Goal: Information Seeking & Learning: Learn about a topic

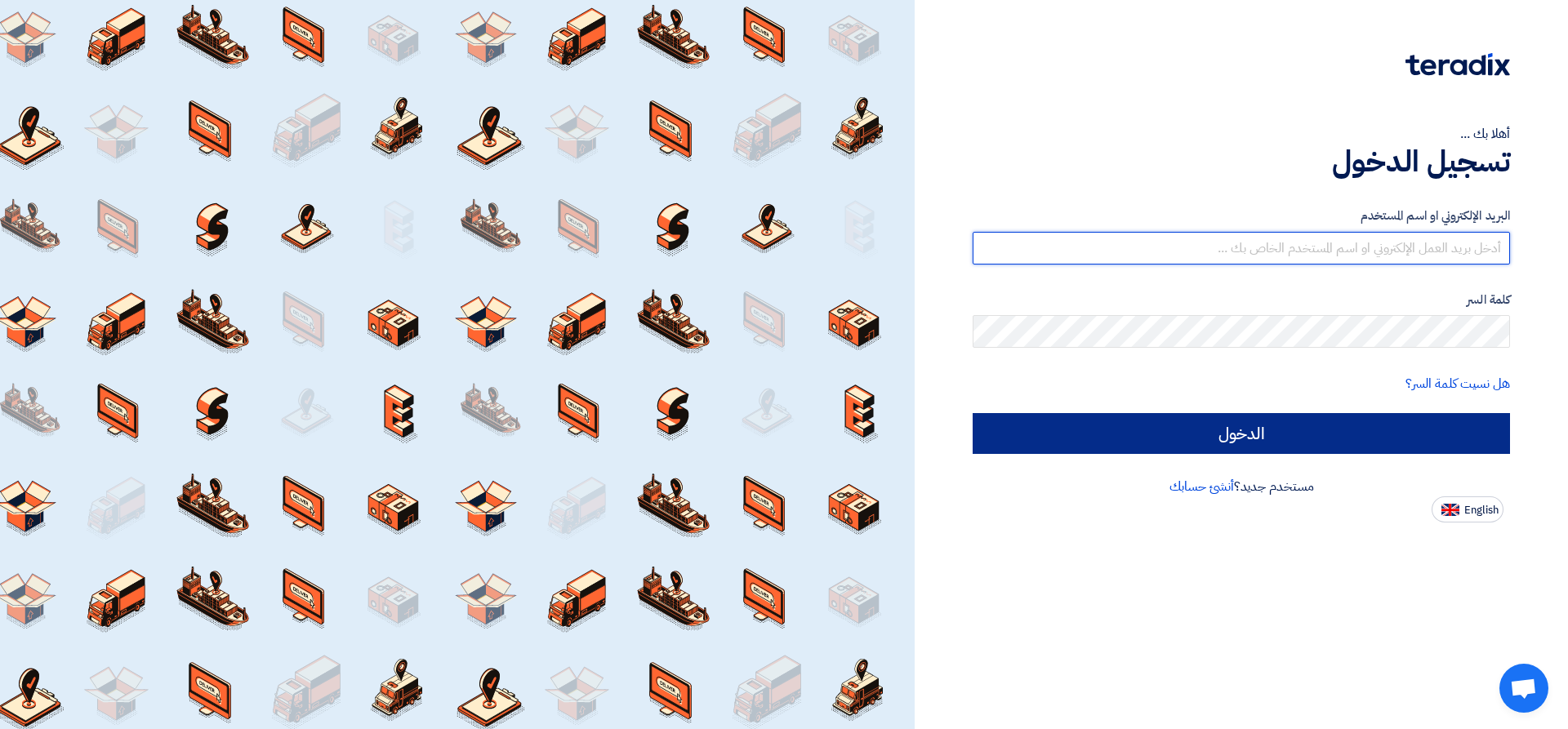
type input "[EMAIL_ADDRESS][DOMAIN_NAME]"
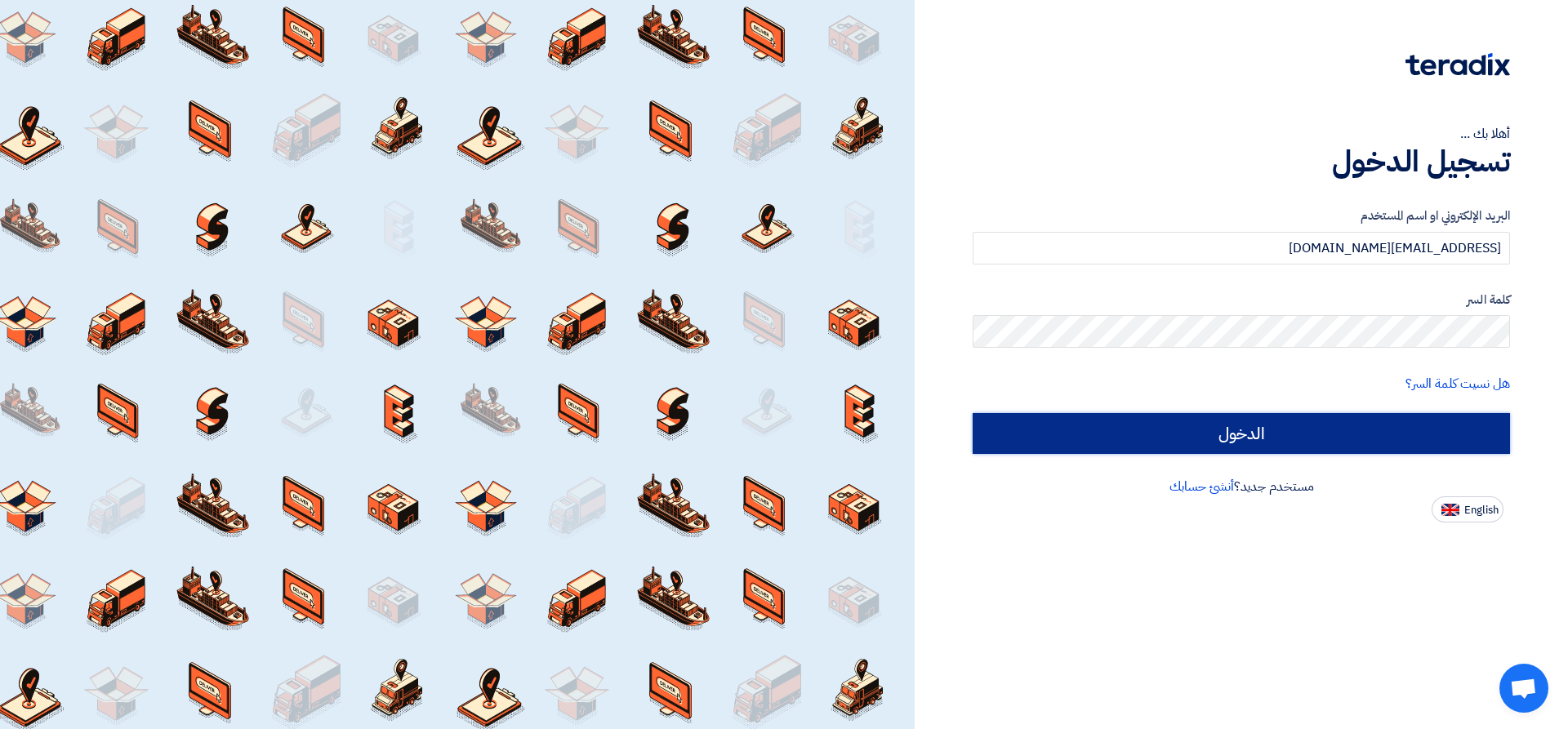
click at [1253, 429] on input "الدخول" at bounding box center [1241, 433] width 537 height 41
type input "Sign in"
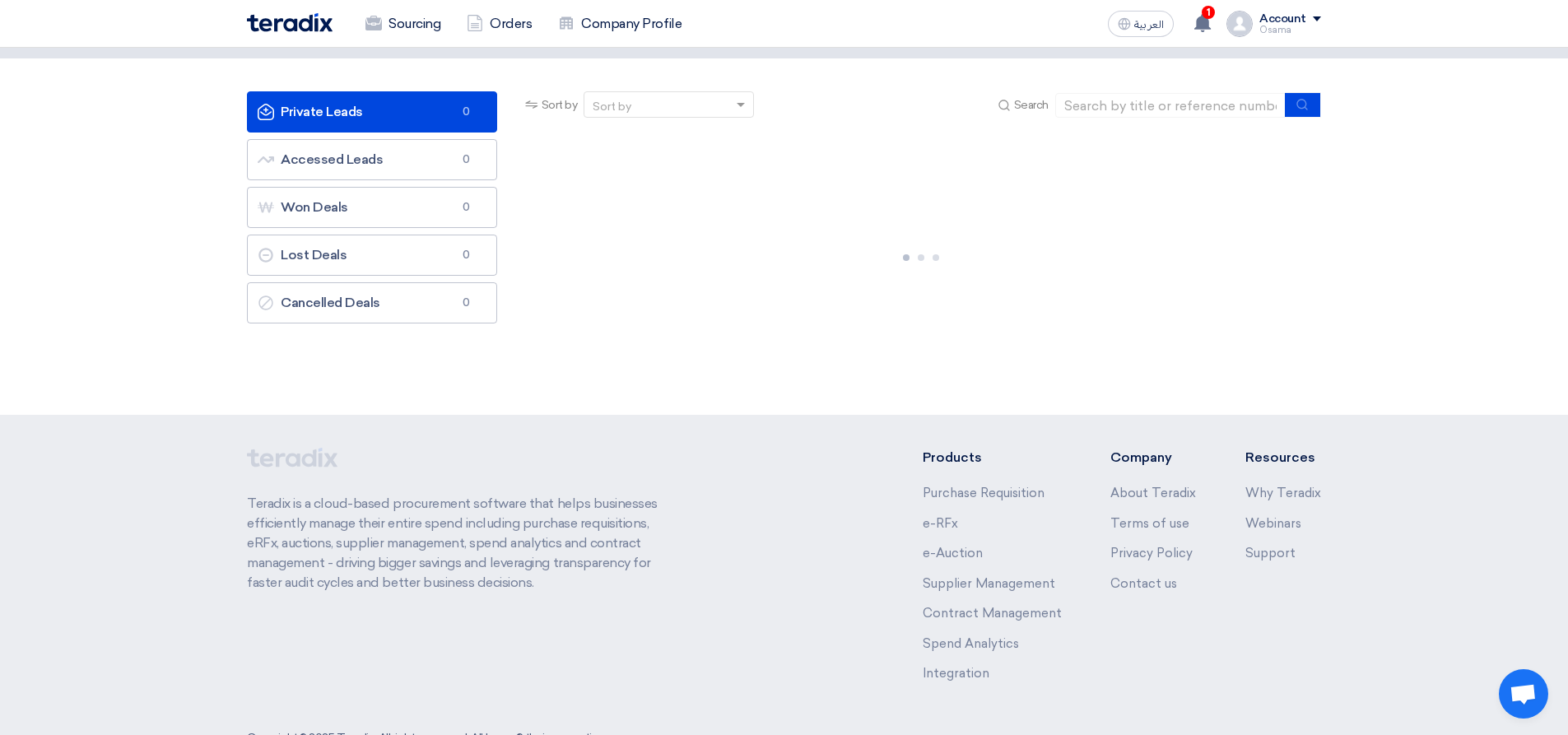
scroll to position [125, 0]
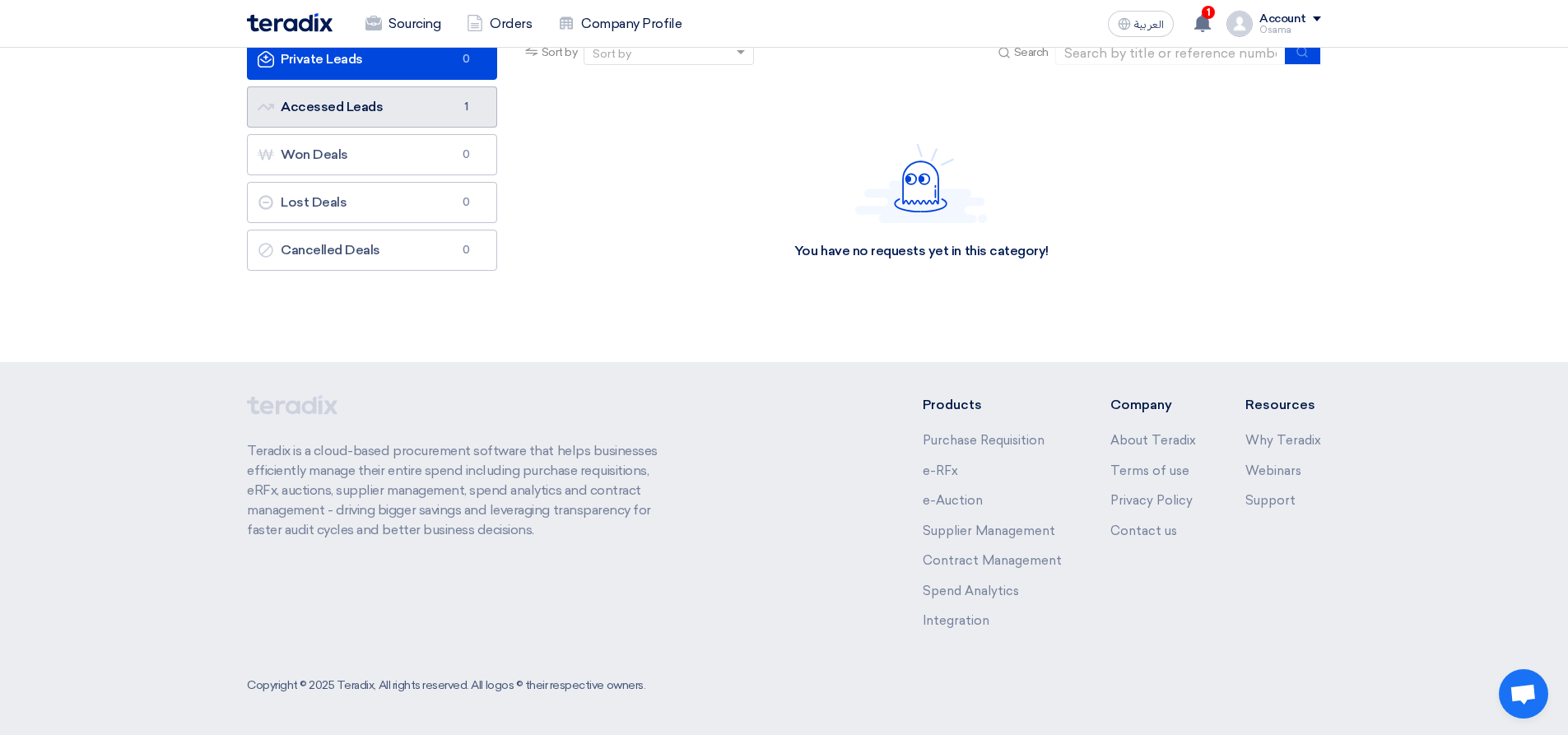
click at [319, 119] on link "Accessed Leads Accessed Leads 1" at bounding box center [371, 107] width 250 height 41
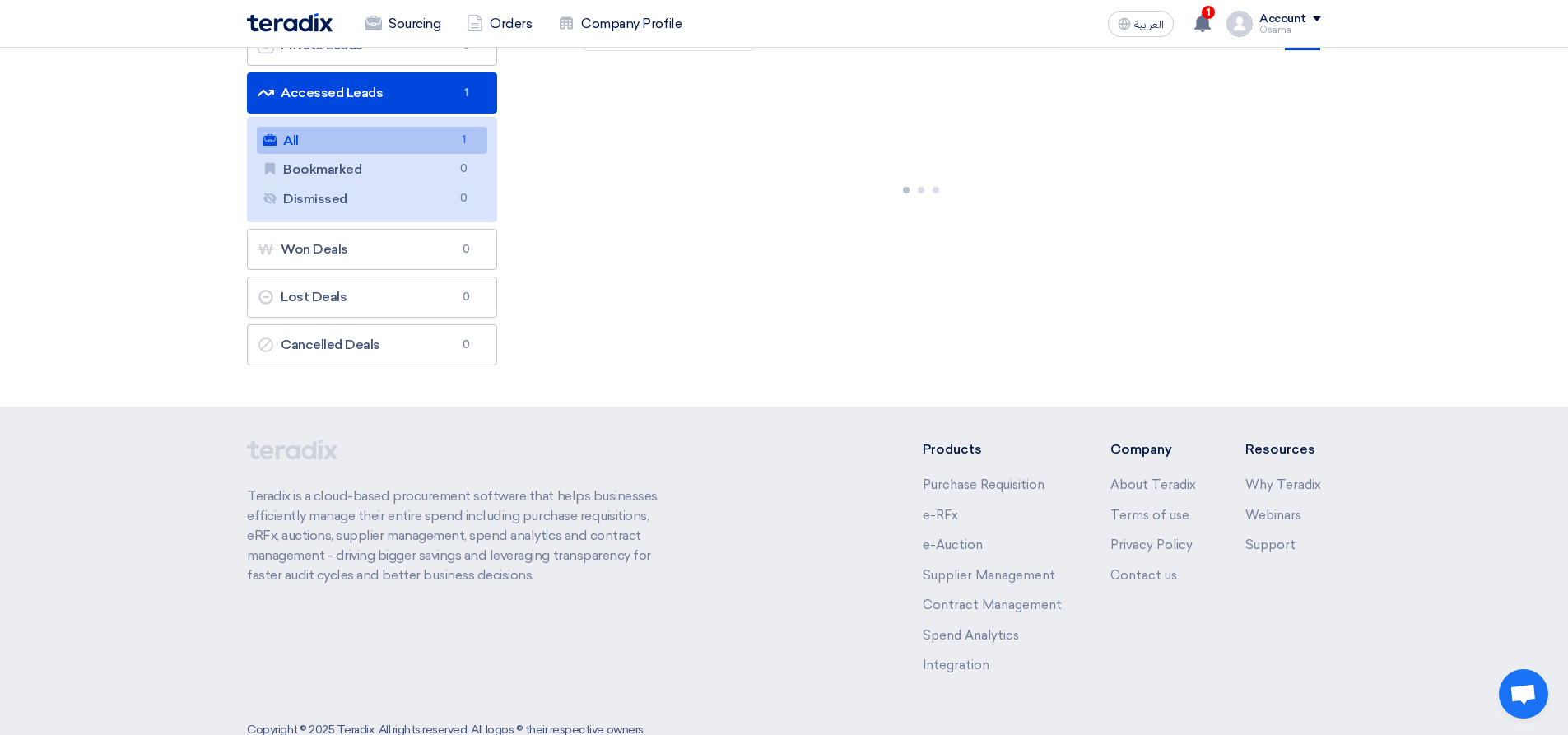
scroll to position [0, 0]
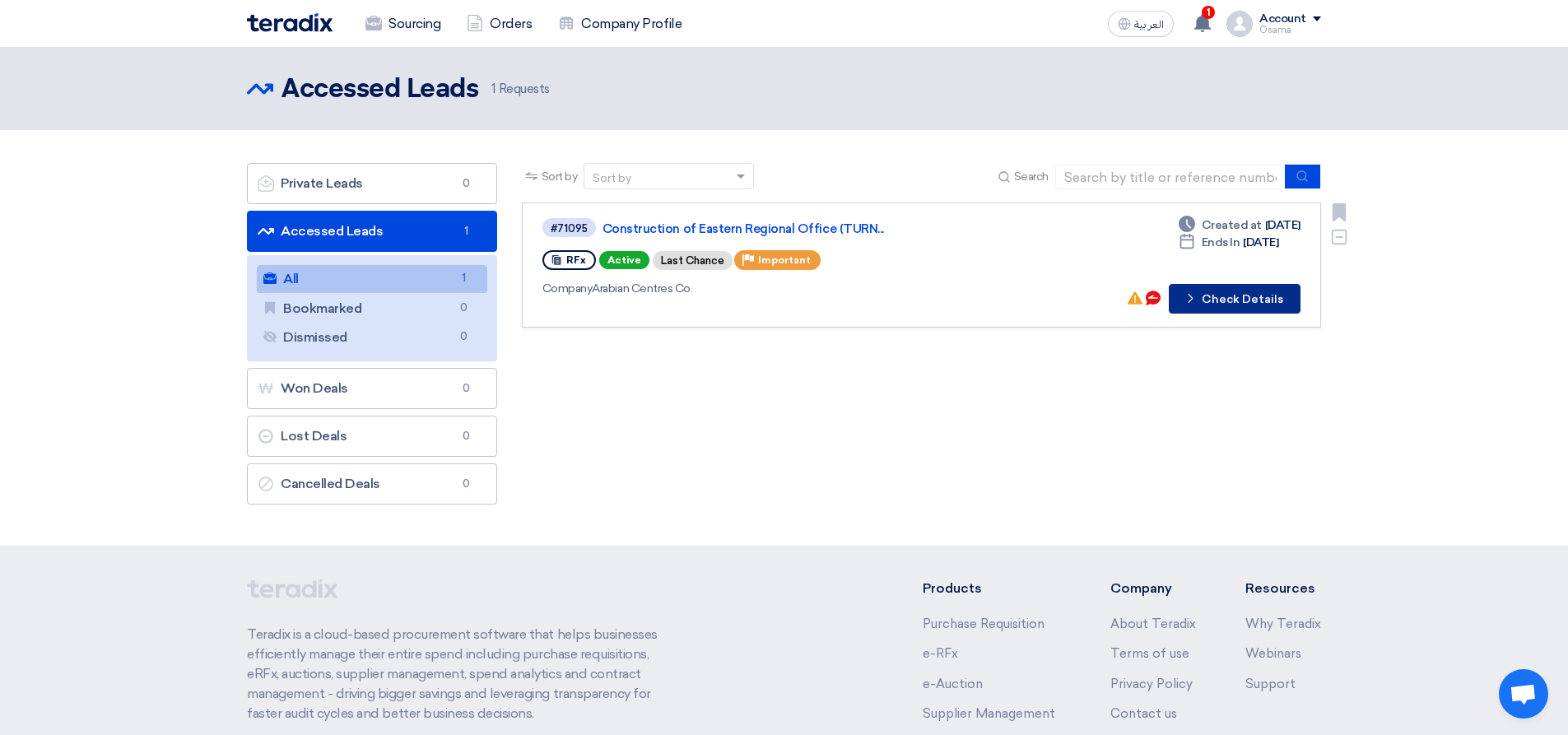
click at [1237, 303] on button "Check details Check Details" at bounding box center [1234, 298] width 132 height 29
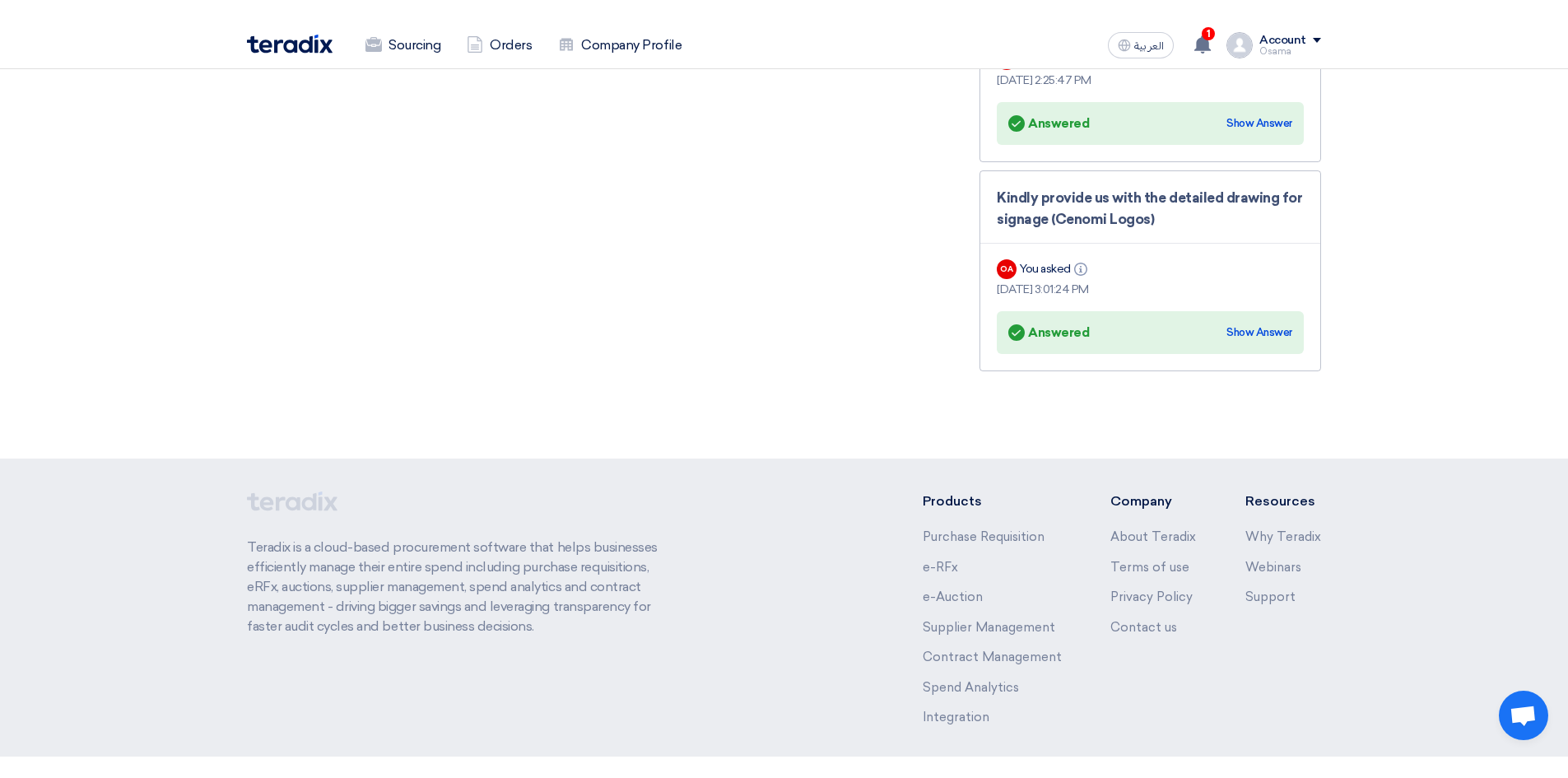
scroll to position [3213, 0]
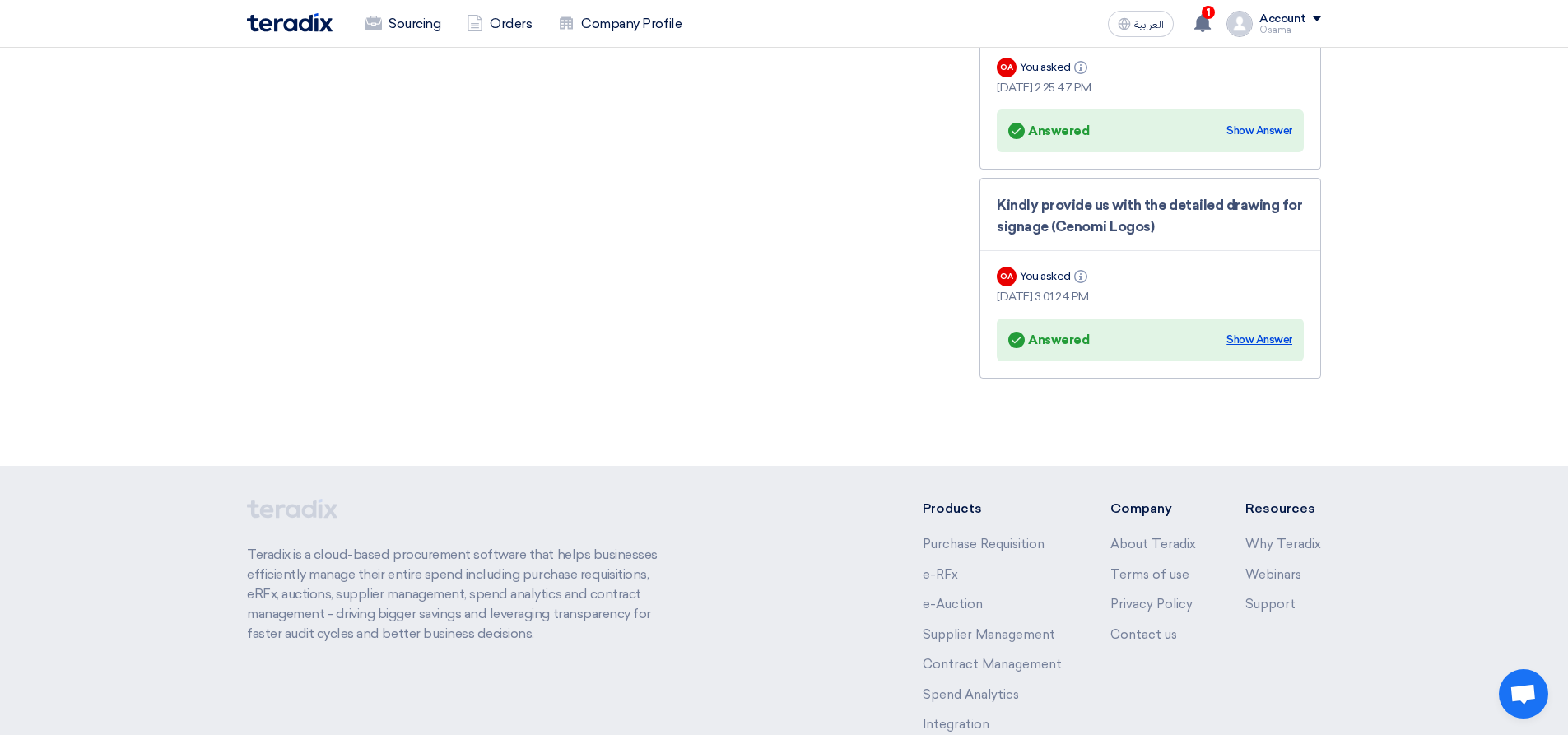
click at [1252, 331] on div "Show Answer" at bounding box center [1259, 339] width 66 height 17
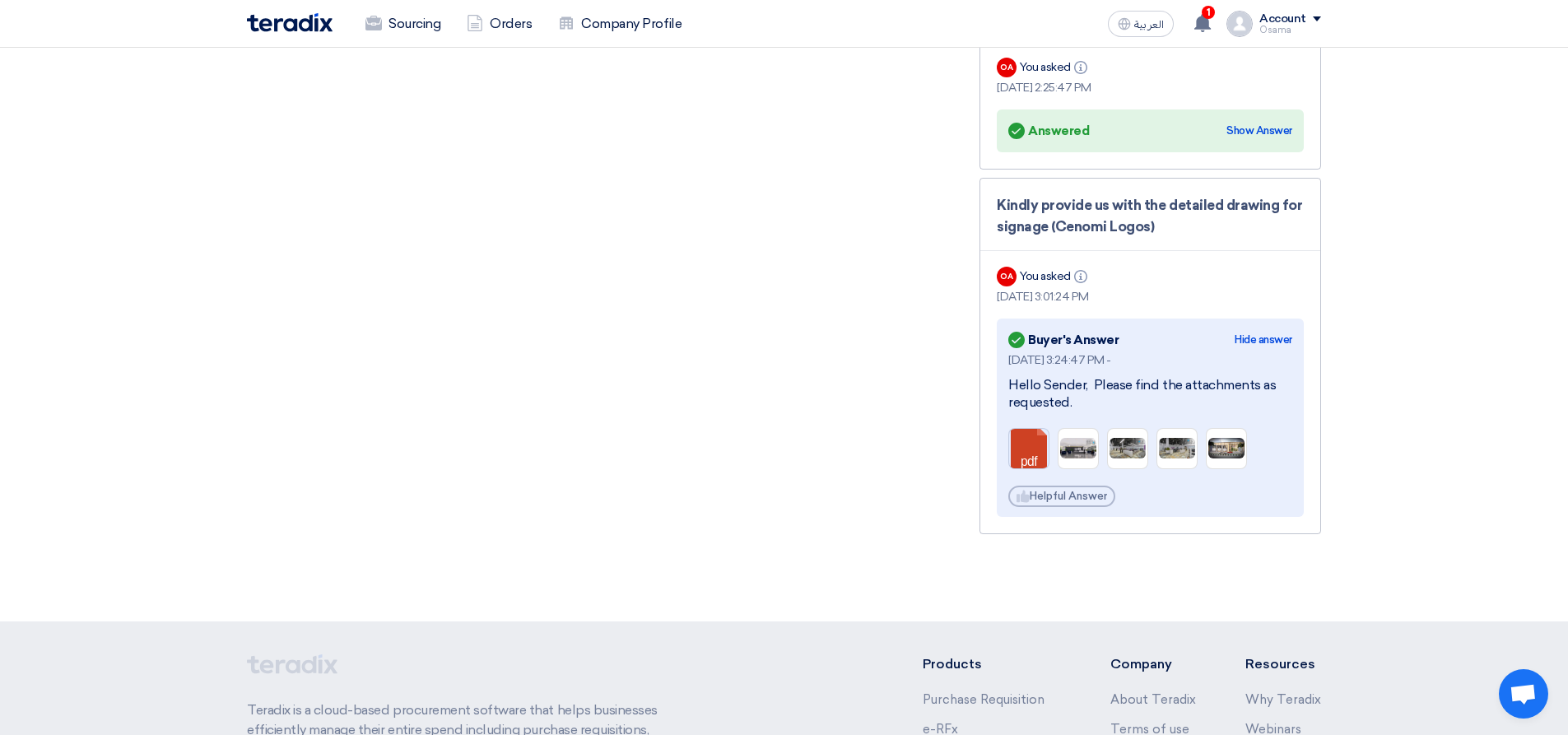
click at [1036, 429] on link at bounding box center [1074, 478] width 132 height 98
click at [1092, 437] on img at bounding box center [1078, 448] width 40 height 23
click at [1078, 437] on img at bounding box center [1078, 448] width 40 height 23
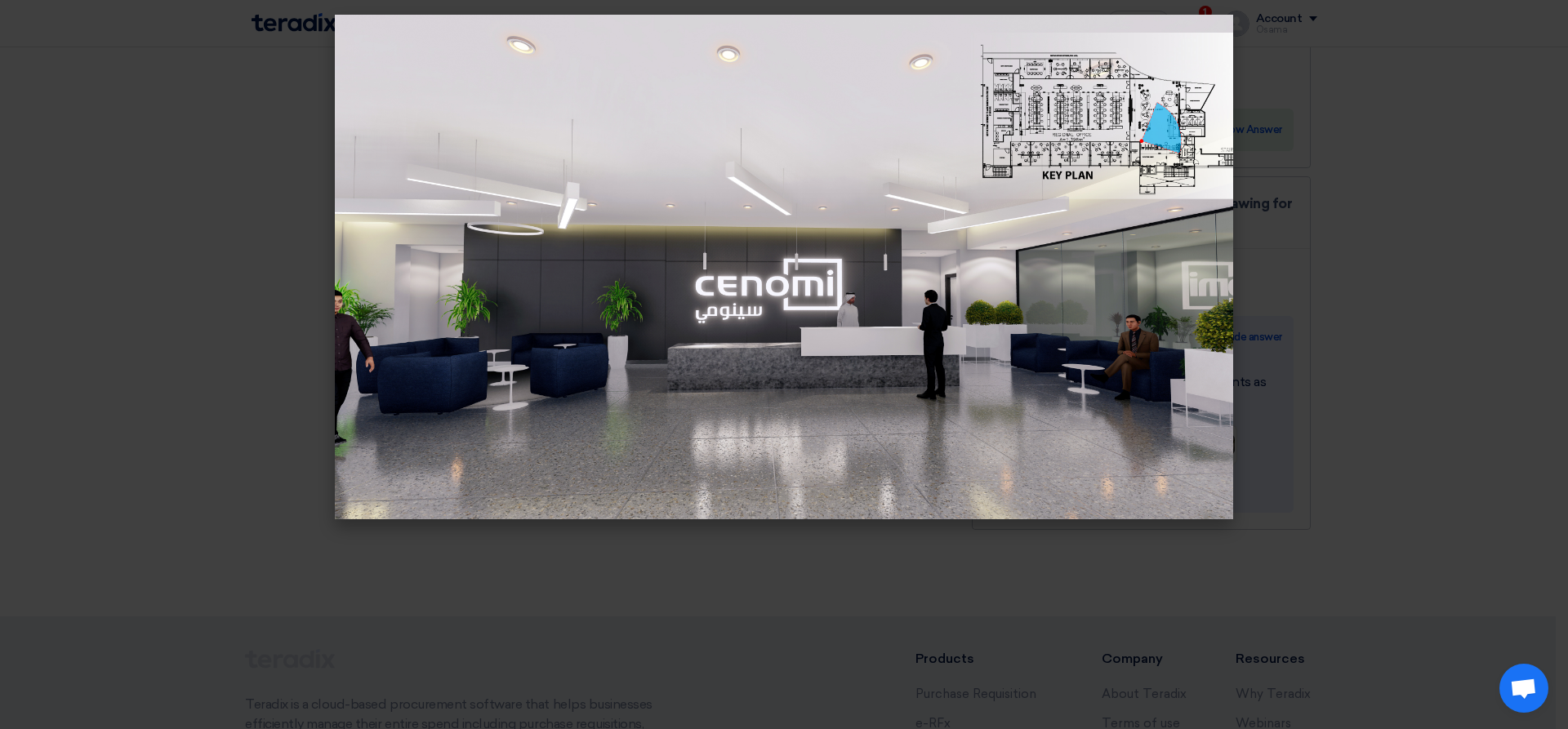
click at [853, 290] on img at bounding box center [783, 267] width 898 height 506
click at [1445, 459] on modal-container at bounding box center [784, 364] width 1568 height 729
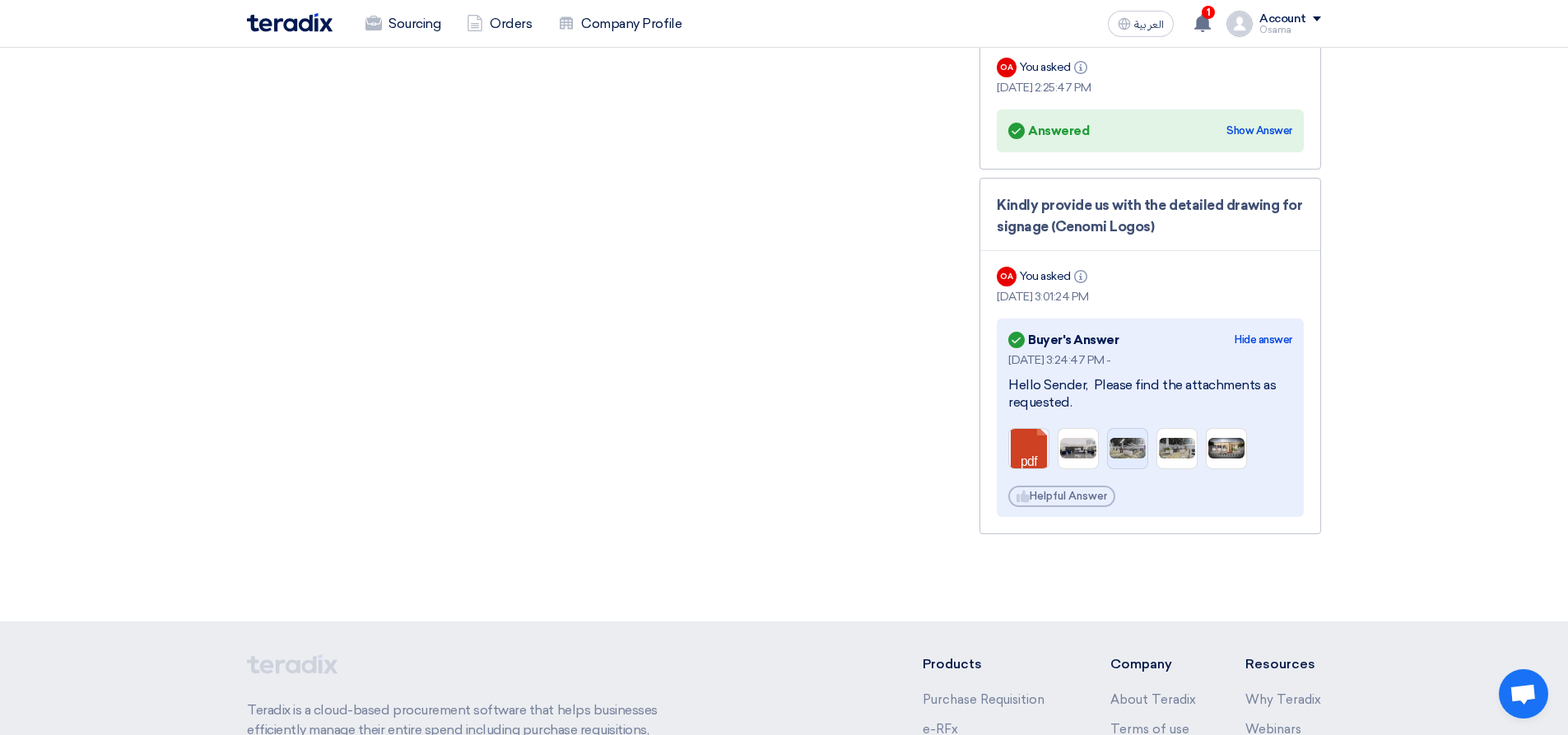
click at [1121, 437] on img at bounding box center [1128, 448] width 40 height 23
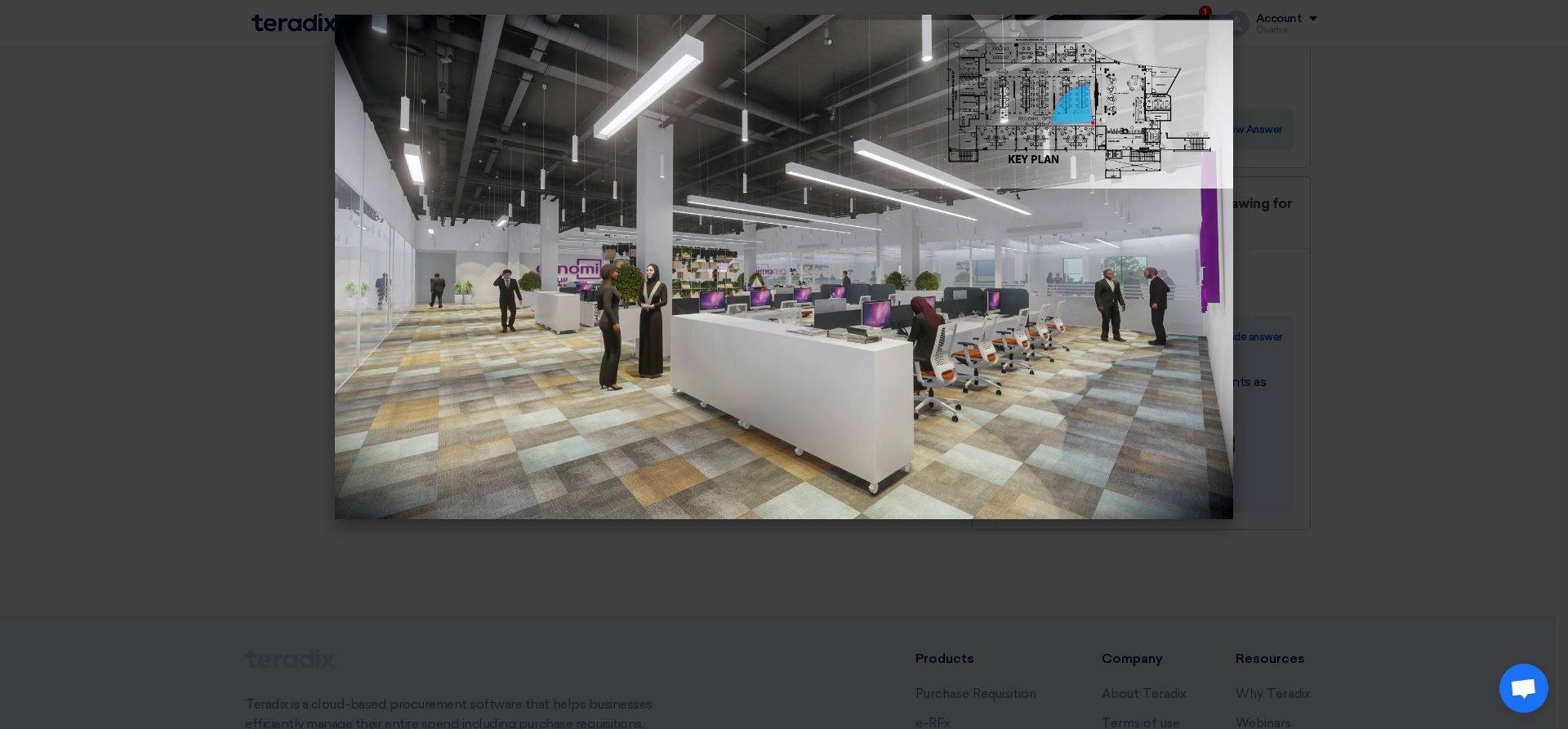
click at [1383, 340] on modal-container at bounding box center [784, 364] width 1568 height 729
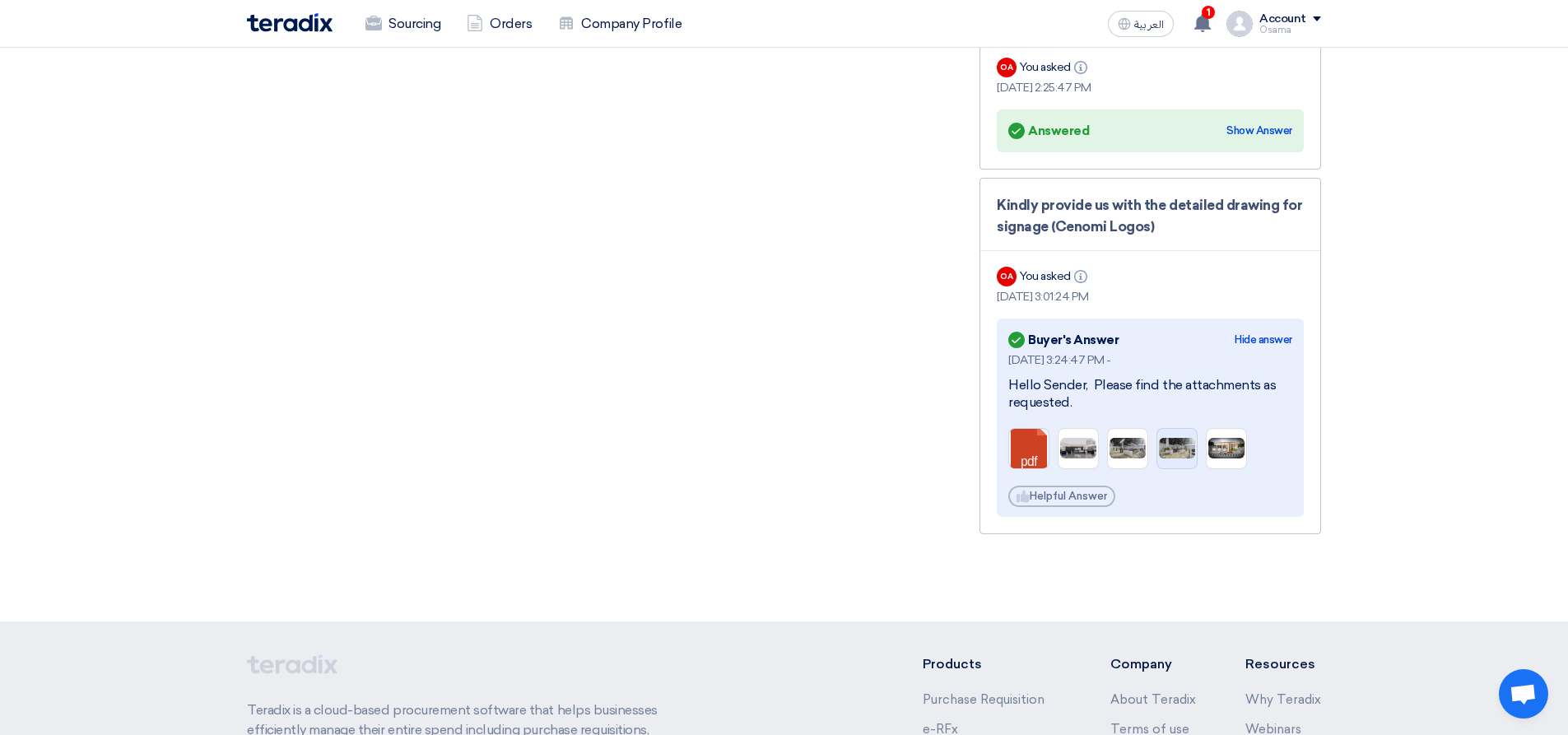
click at [1178, 437] on img at bounding box center [1176, 448] width 40 height 23
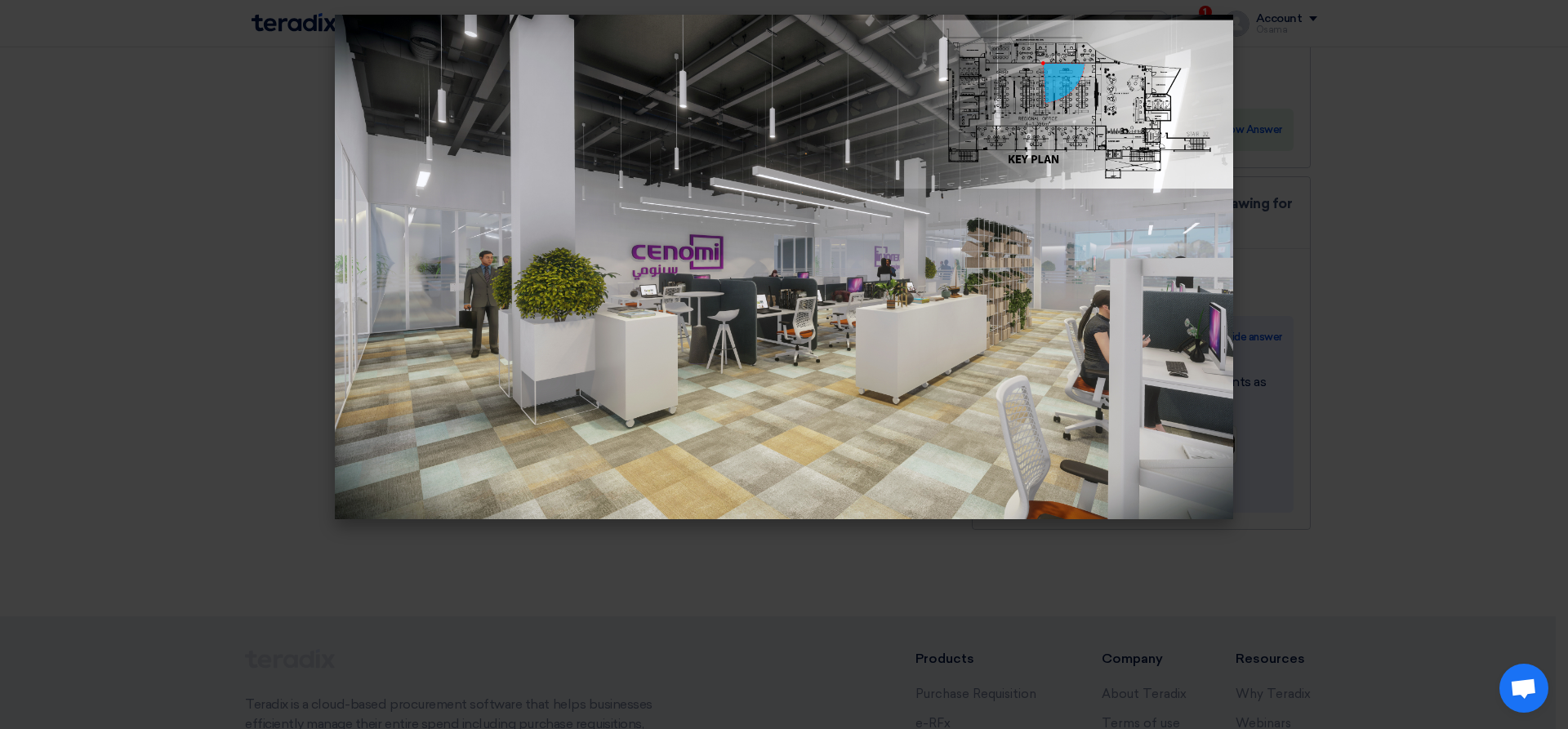
click at [1406, 358] on modal-container at bounding box center [784, 364] width 1568 height 729
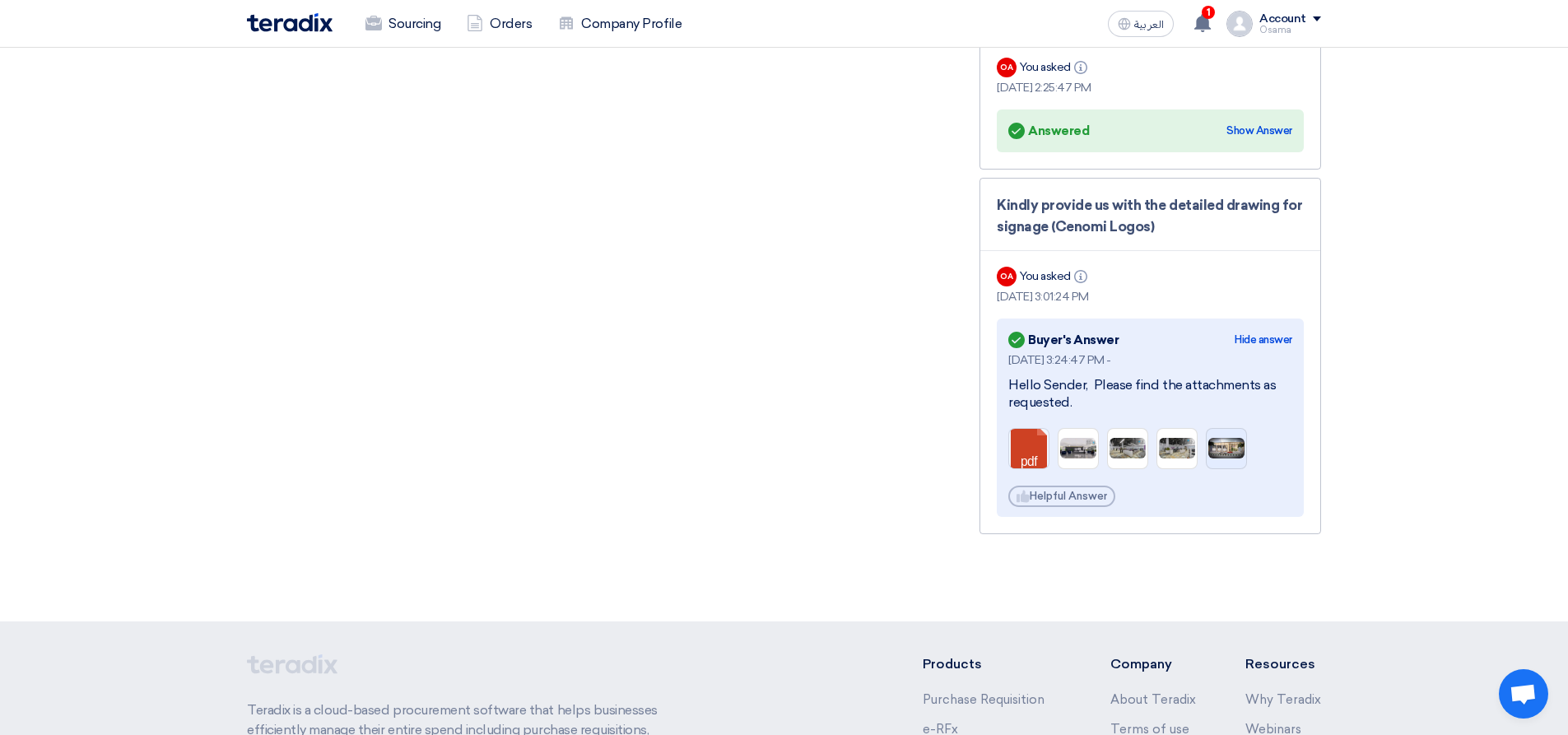
click at [1226, 437] on img at bounding box center [1226, 448] width 40 height 23
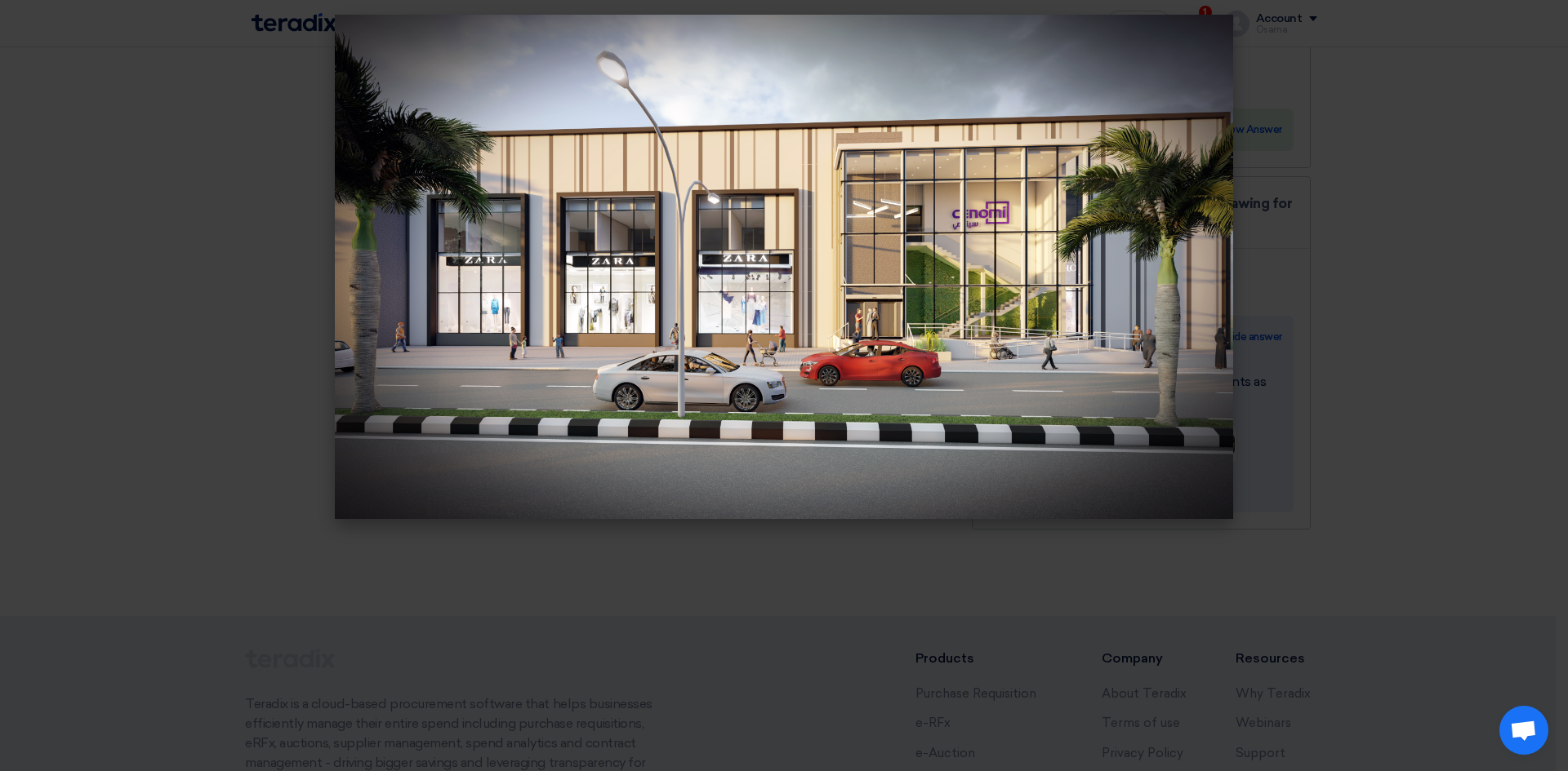
click at [1450, 160] on modal-container at bounding box center [784, 386] width 1568 height 771
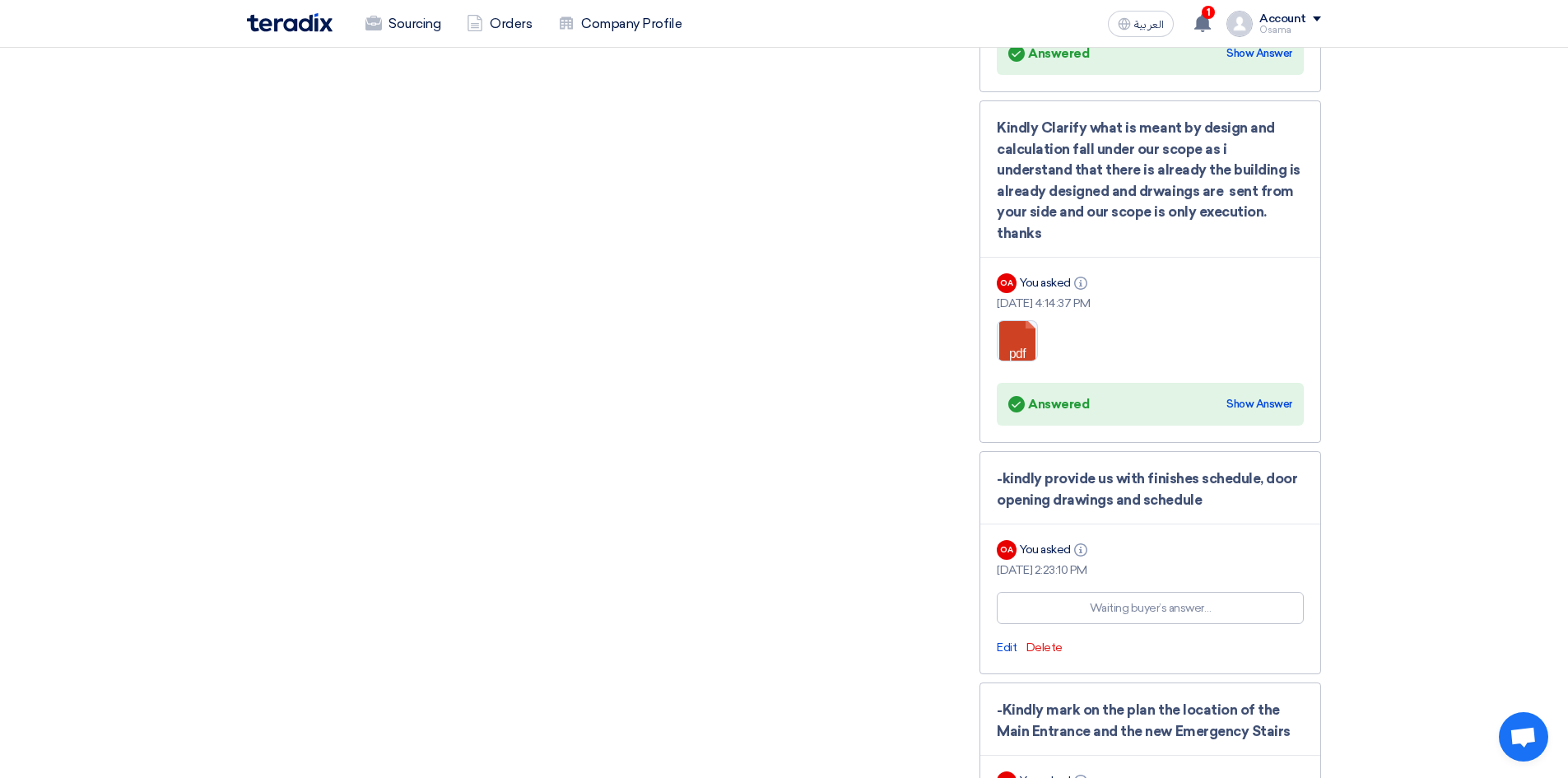
scroll to position [2472, 0]
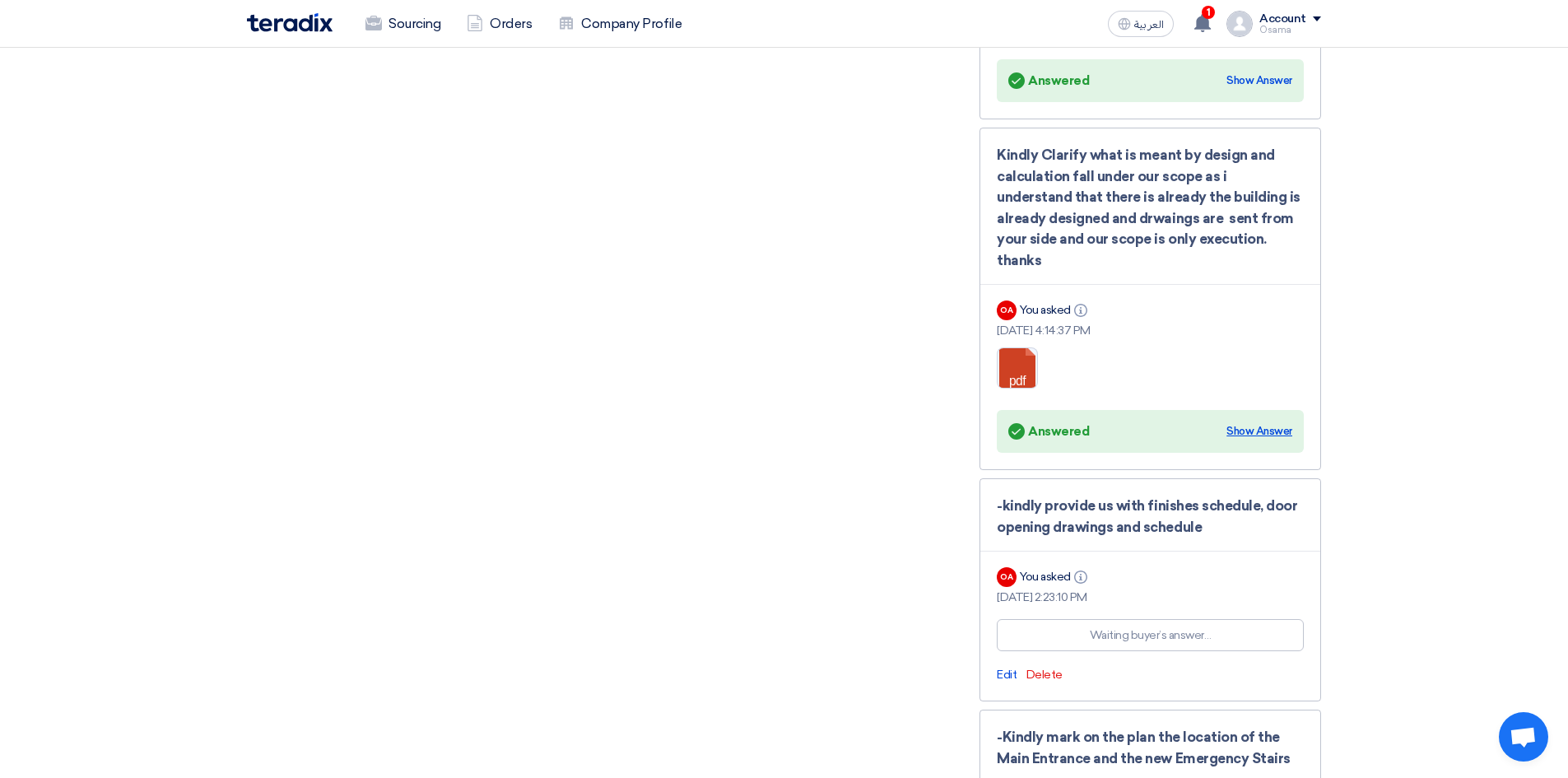
click at [1266, 423] on div "Show Answer" at bounding box center [1259, 431] width 66 height 17
